Goal: Task Accomplishment & Management: Manage account settings

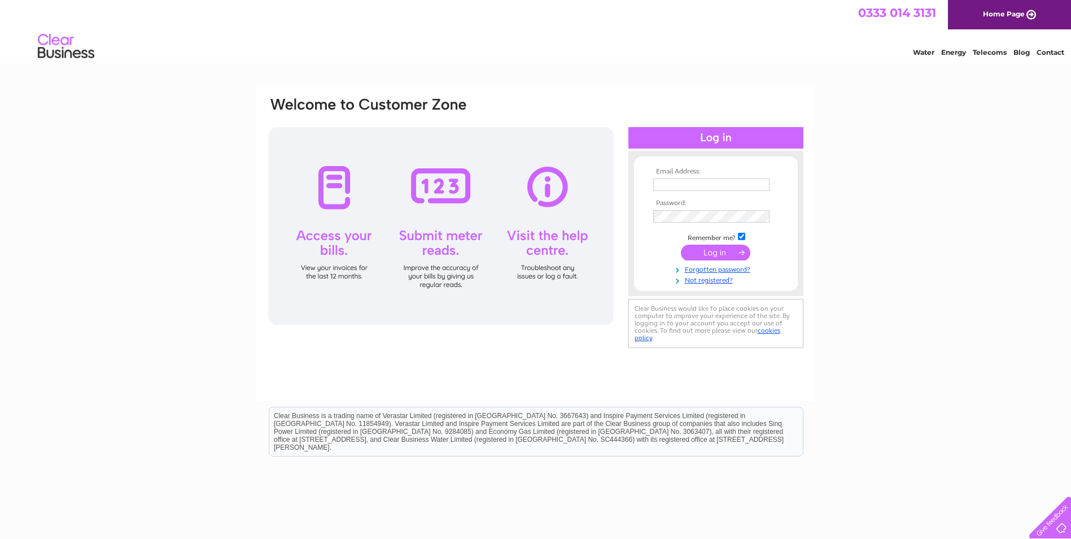
type input "calum.calder@rsmachinery.co.uk"
click at [712, 253] on input "submit" at bounding box center [715, 253] width 69 height 16
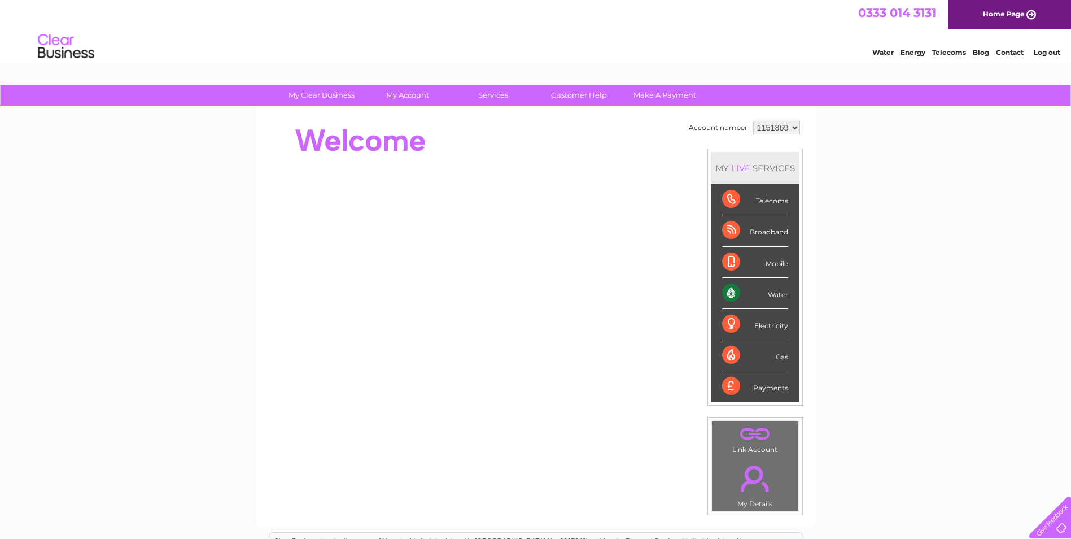
click at [779, 295] on div "Water" at bounding box center [755, 293] width 66 height 31
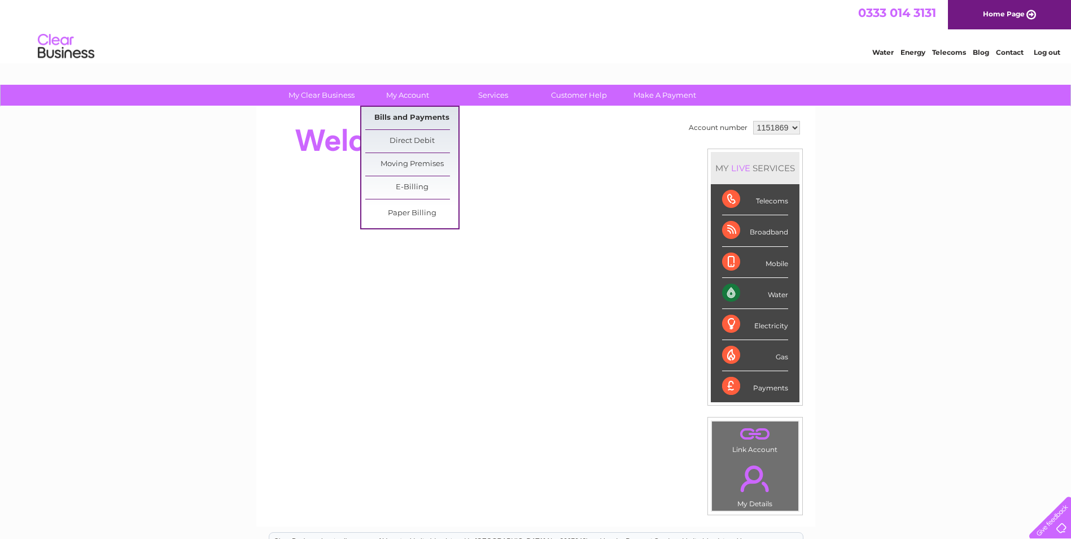
click at [405, 116] on link "Bills and Payments" at bounding box center [411, 118] width 93 height 23
click at [409, 120] on link "Bills and Payments" at bounding box center [411, 118] width 93 height 23
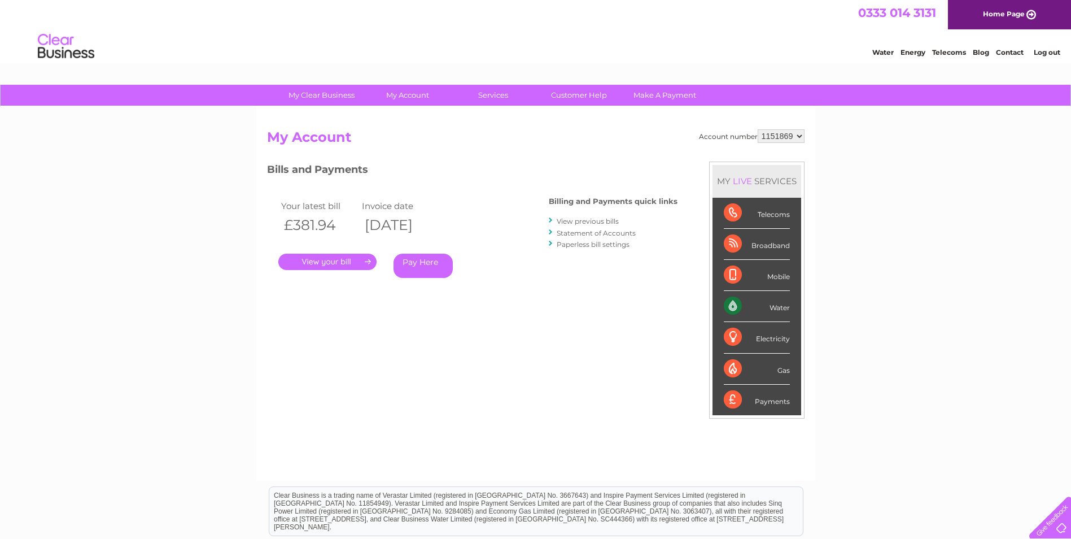
click at [339, 257] on link "." at bounding box center [327, 262] width 98 height 16
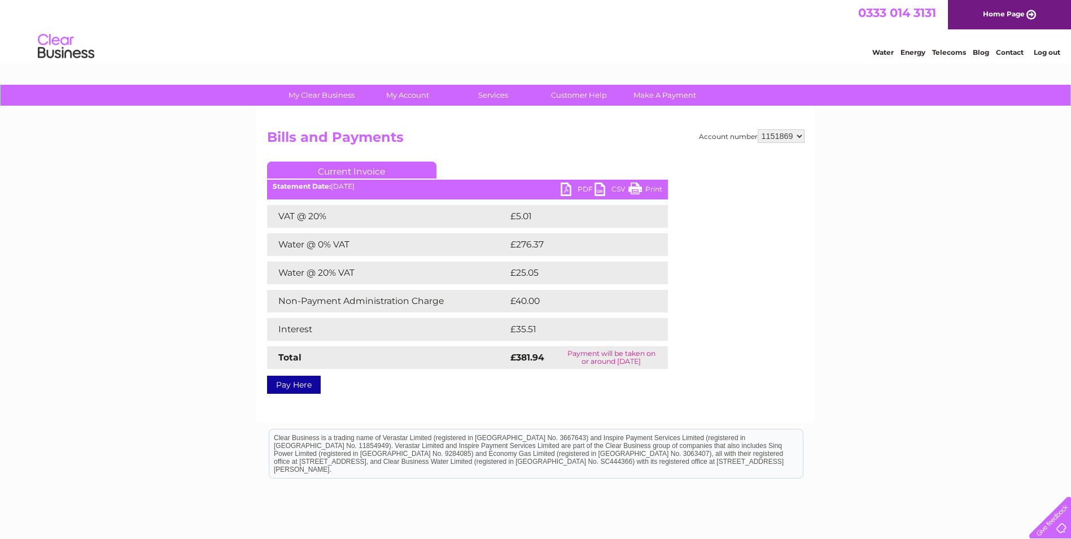
click at [570, 190] on link "PDF" at bounding box center [578, 190] width 34 height 16
click at [585, 189] on link "PDF" at bounding box center [578, 190] width 34 height 16
click at [579, 191] on link "PDF" at bounding box center [578, 190] width 34 height 16
